Goal: Communication & Community: Answer question/provide support

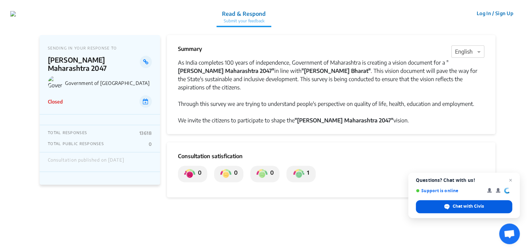
click at [452, 206] on span "Chat with Civis" at bounding box center [467, 206] width 31 height 6
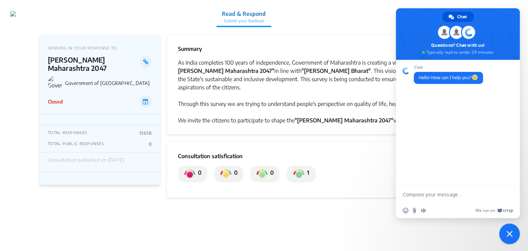
click at [464, 208] on div "Insert an emoji Send a file Audio message We run on Crisp" at bounding box center [457, 210] width 124 height 15
type textarea "hi"
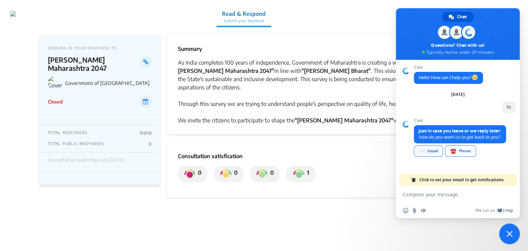
click at [431, 152] on div "📨 Email" at bounding box center [427, 150] width 29 height 11
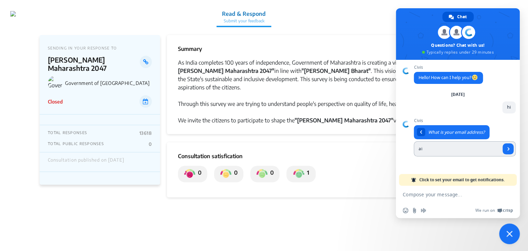
type input "[EMAIL_ADDRESS][DOMAIN_NAME]"
click at [511, 148] on span "Send" at bounding box center [507, 148] width 11 height 11
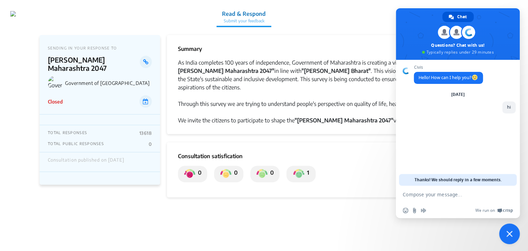
click at [362, 32] on div "SENDING IN YOUR RESPONSE TO [PERSON_NAME] [GEOGRAPHIC_DATA] 2047 Government of …" at bounding box center [264, 138] width 448 height 225
click at [509, 237] on span "Close chat" at bounding box center [509, 234] width 6 height 6
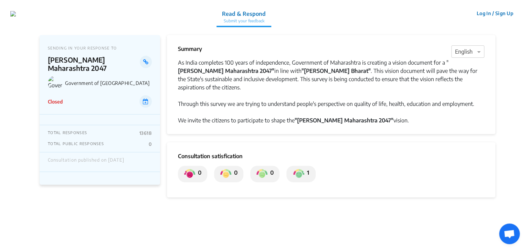
click at [479, 15] on button "Log In / Sign Up" at bounding box center [494, 13] width 46 height 11
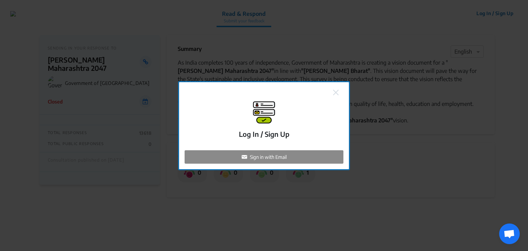
click at [336, 91] on img at bounding box center [336, 93] width 6 height 6
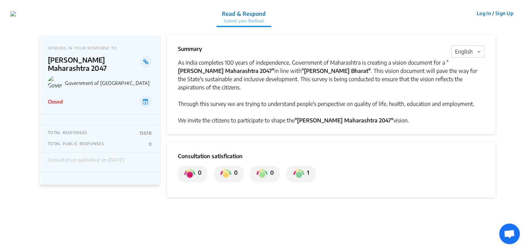
click at [503, 15] on button "Log In / Sign Up" at bounding box center [494, 13] width 46 height 11
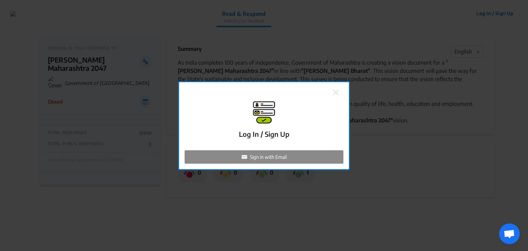
click at [296, 154] on div "Sign in with Email" at bounding box center [264, 156] width 159 height 13
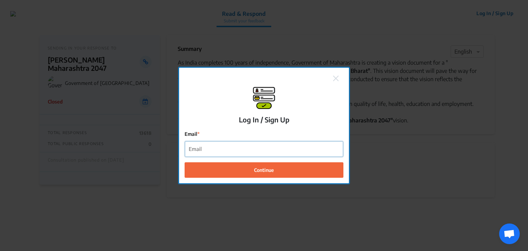
click at [274, 149] on input "Email" at bounding box center [264, 148] width 158 height 15
type input "[EMAIL_ADDRESS][DOMAIN_NAME]"
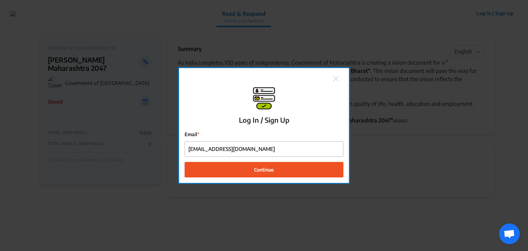
click at [278, 171] on button "Continue" at bounding box center [264, 169] width 159 height 15
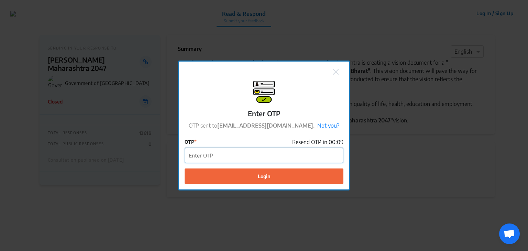
click at [289, 152] on input "OTP" at bounding box center [264, 155] width 158 height 15
drag, startPoint x: 289, startPoint y: 152, endPoint x: 265, endPoint y: 155, distance: 23.2
click at [265, 155] on input "OTP" at bounding box center [264, 155] width 158 height 15
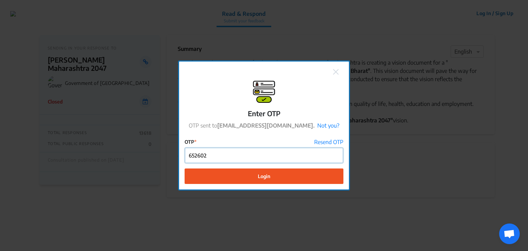
type input "652602"
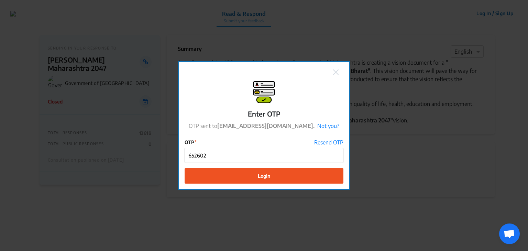
click at [267, 181] on button "Login" at bounding box center [264, 175] width 159 height 15
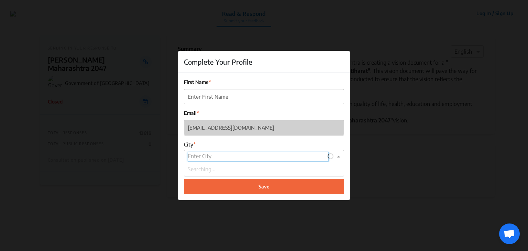
click at [280, 155] on input "text" at bounding box center [258, 157] width 141 height 10
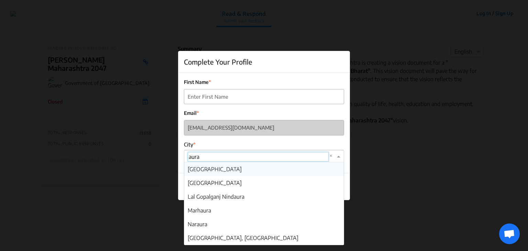
type input "auran"
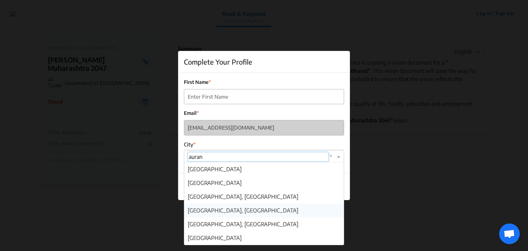
click at [234, 210] on span "[GEOGRAPHIC_DATA], [GEOGRAPHIC_DATA]" at bounding box center [243, 210] width 111 height 7
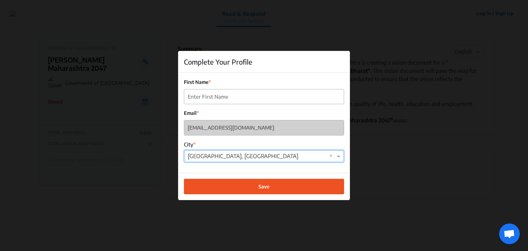
click at [252, 191] on button "Save" at bounding box center [264, 186] width 160 height 15
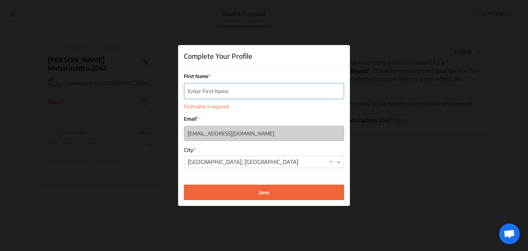
click at [260, 84] on input "First Name" at bounding box center [264, 91] width 160 height 15
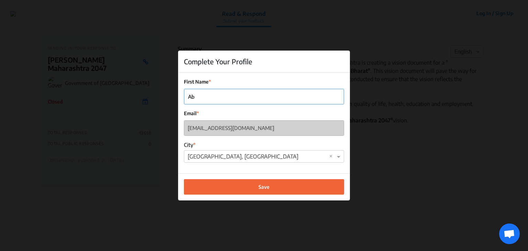
type input "A"
type input "[PERSON_NAME]"
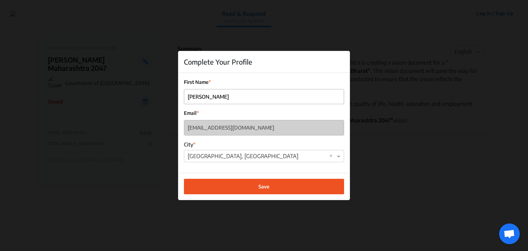
click at [266, 183] on button "Save" at bounding box center [264, 186] width 160 height 15
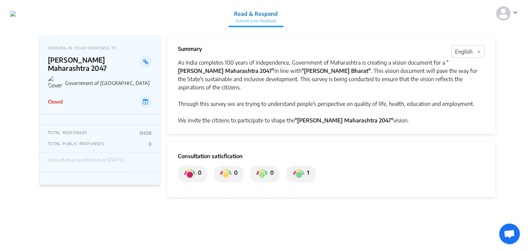
click at [510, 21] on div at bounding box center [507, 13] width 22 height 26
click at [517, 13] on icon at bounding box center [515, 12] width 4 height 7
click at [481, 30] on p "Profile" at bounding box center [490, 32] width 48 height 11
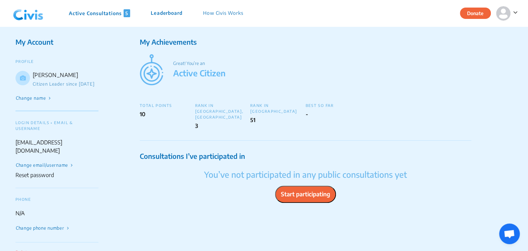
click at [293, 190] on button "Start participating" at bounding box center [305, 194] width 61 height 17
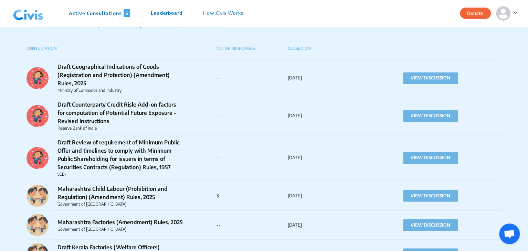
scroll to position [472, 0]
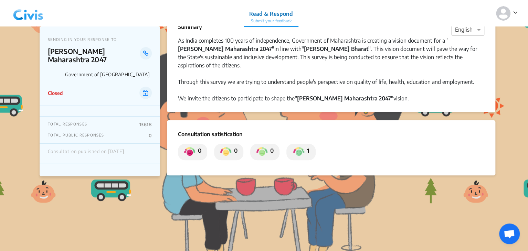
scroll to position [23, 0]
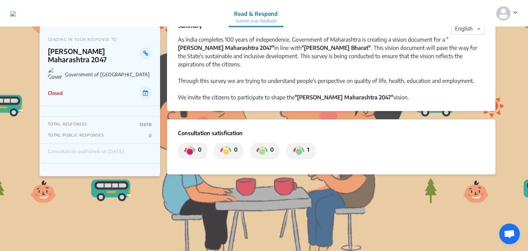
click at [16, 15] on img at bounding box center [13, 14] width 6 height 6
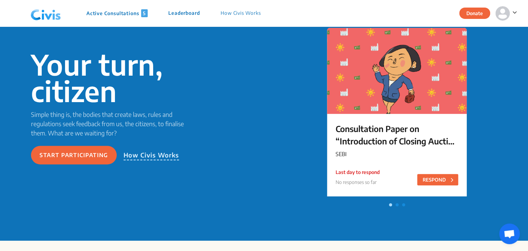
scroll to position [51, 0]
